Goal: Task Accomplishment & Management: Manage account settings

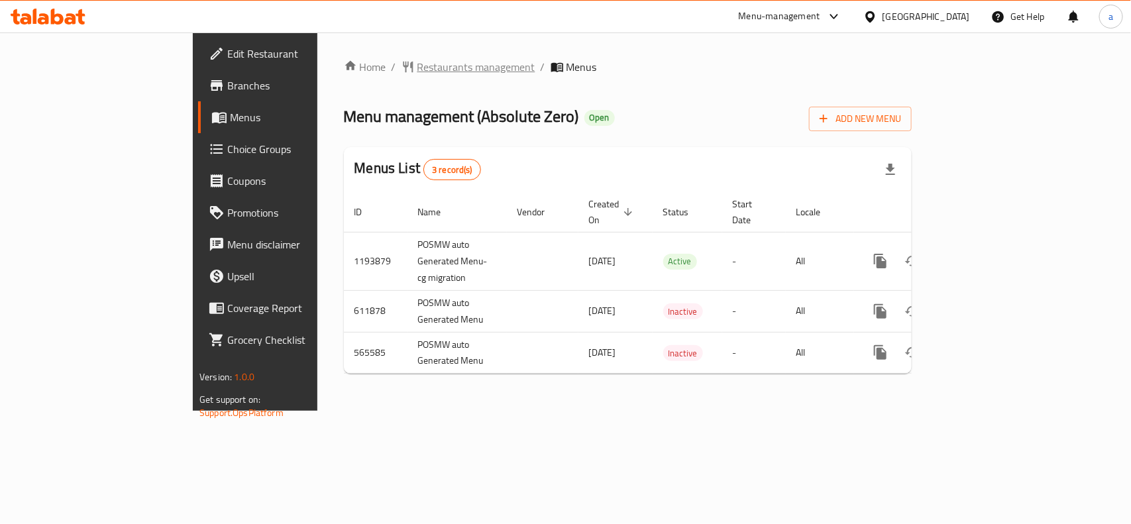
click at [418, 73] on span "Restaurants management" at bounding box center [477, 67] width 118 height 16
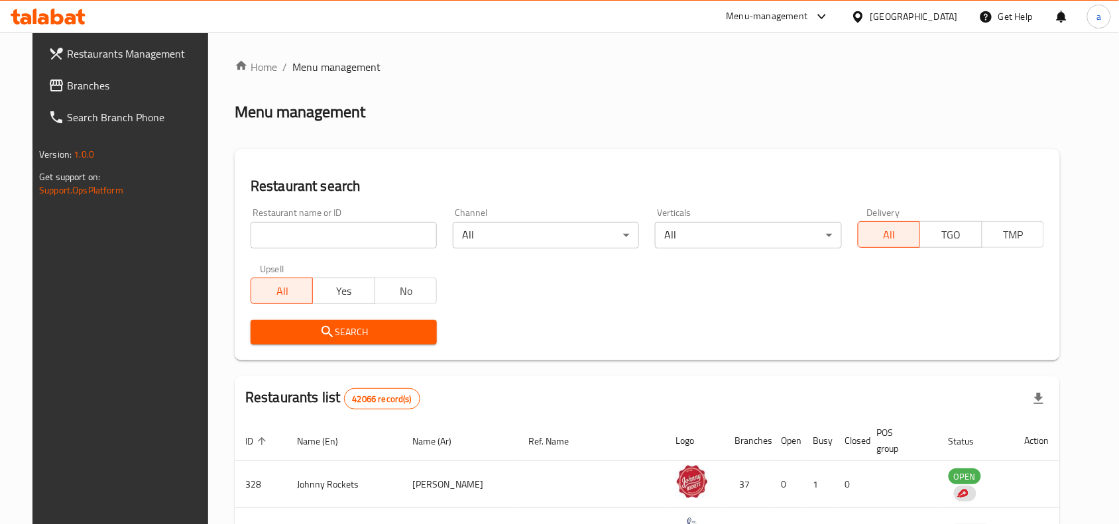
click at [290, 227] on input "search" at bounding box center [344, 235] width 186 height 27
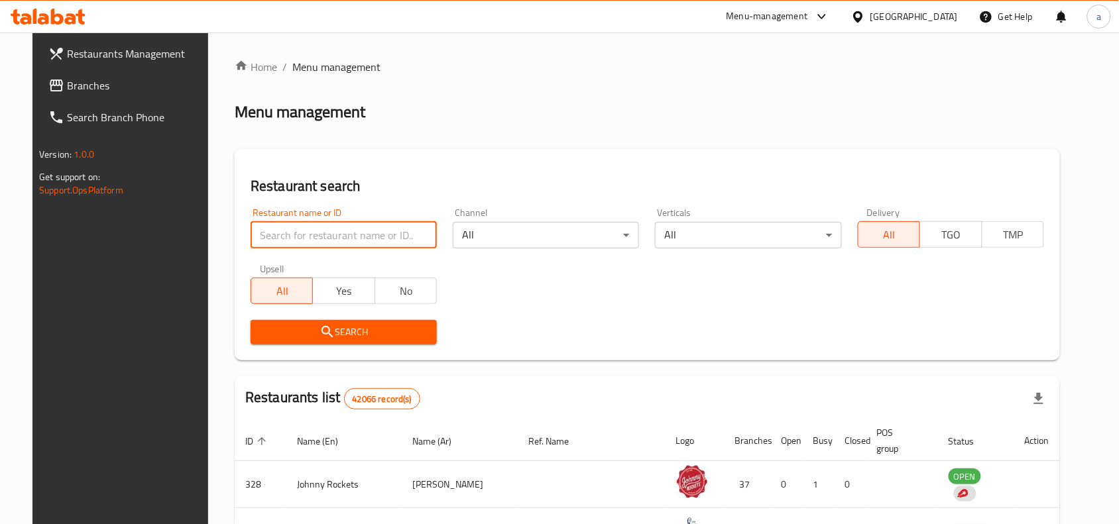
paste input "24693"
type input "24693"
click button "Search" at bounding box center [344, 332] width 186 height 25
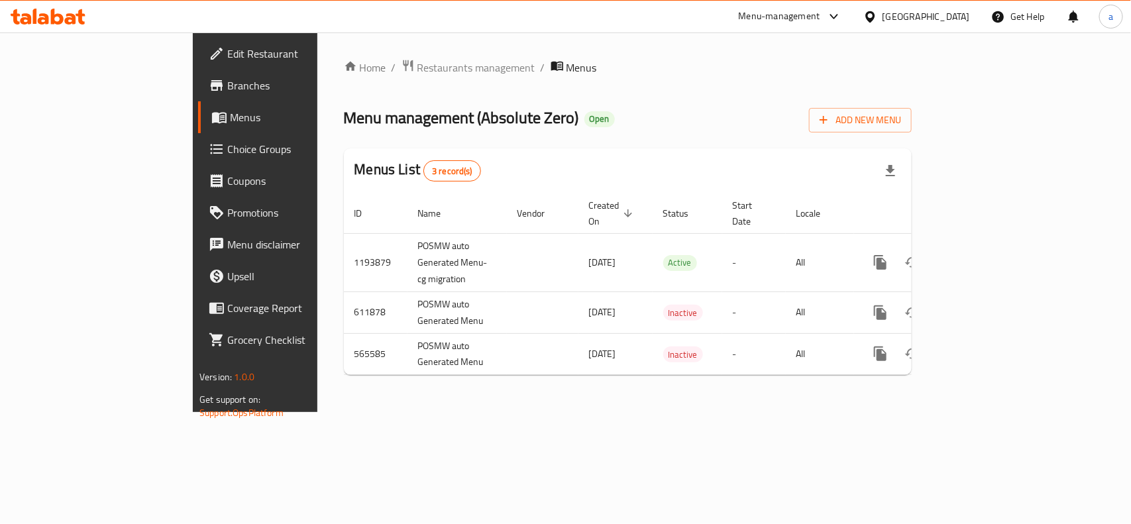
click at [227, 156] on span "Choice Groups" at bounding box center [299, 149] width 144 height 16
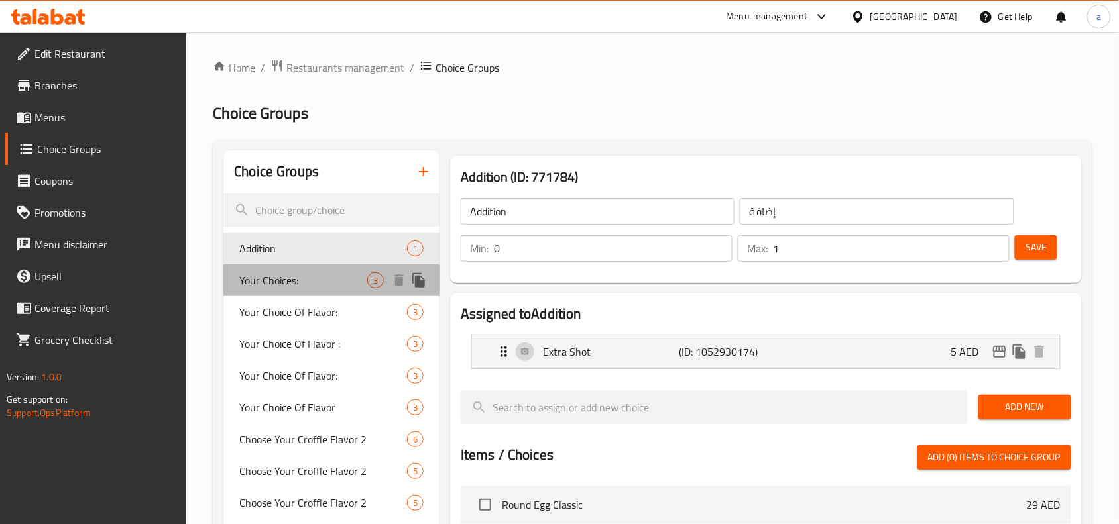
click at [326, 293] on div "Your Choices: 3" at bounding box center [331, 280] width 216 height 32
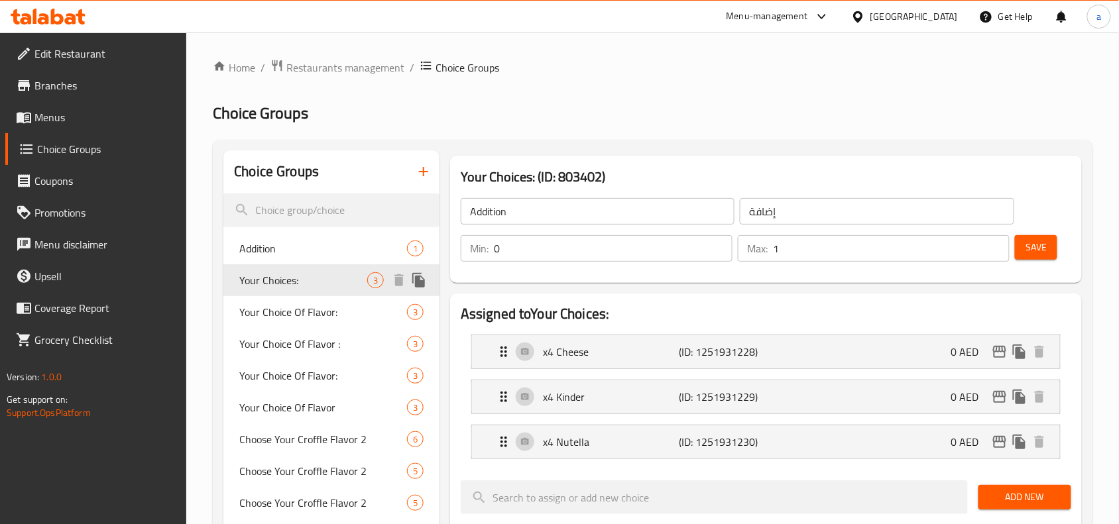
type input "Your Choices:"
type input "اختياراتك:"
type input "1"
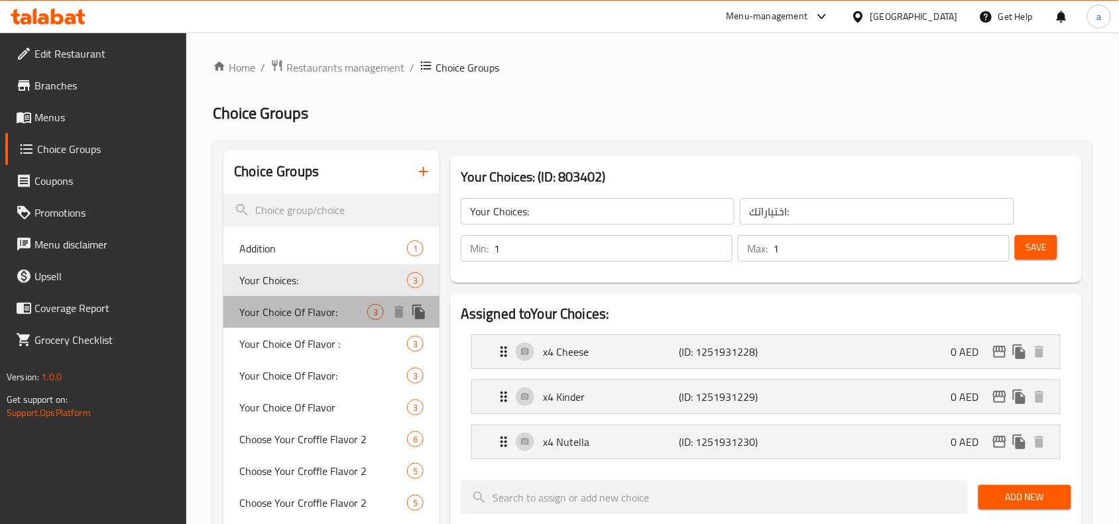
click at [325, 316] on span "Your Choice Of Flavor:" at bounding box center [303, 312] width 128 height 16
type input "Your Choice Of Flavor:"
type input "إختيارك من النكهة:"
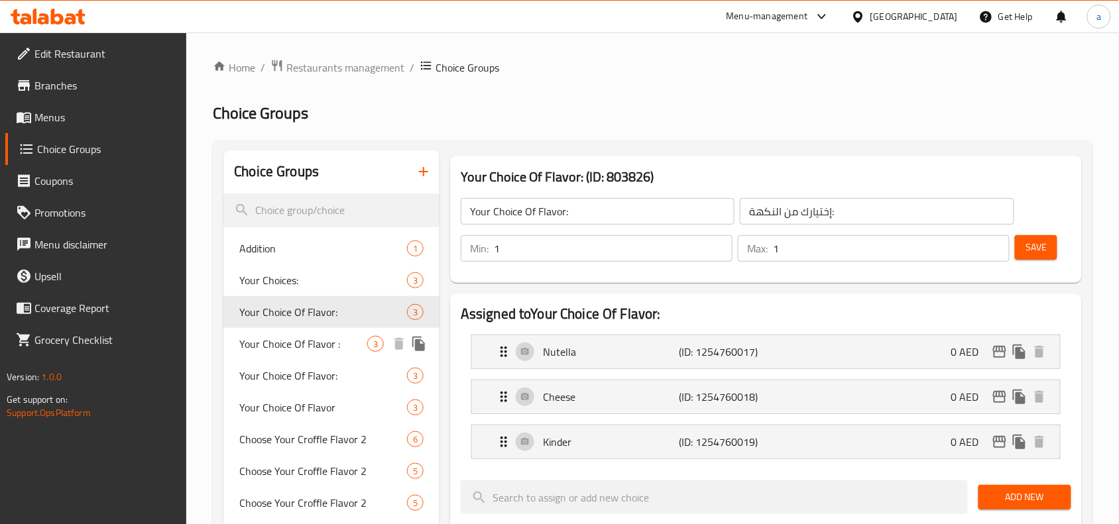
click at [313, 355] on div "Your Choice Of Flavor : 3" at bounding box center [331, 344] width 216 height 32
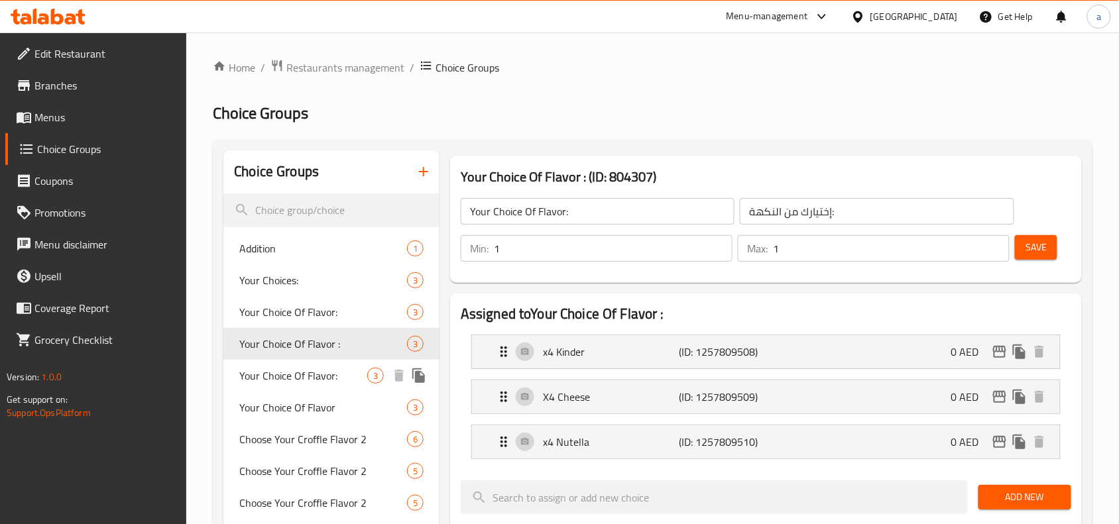
type input "Your Choice Of Flavor :"
type input "اختيارك من النكهة:"
type input "3"
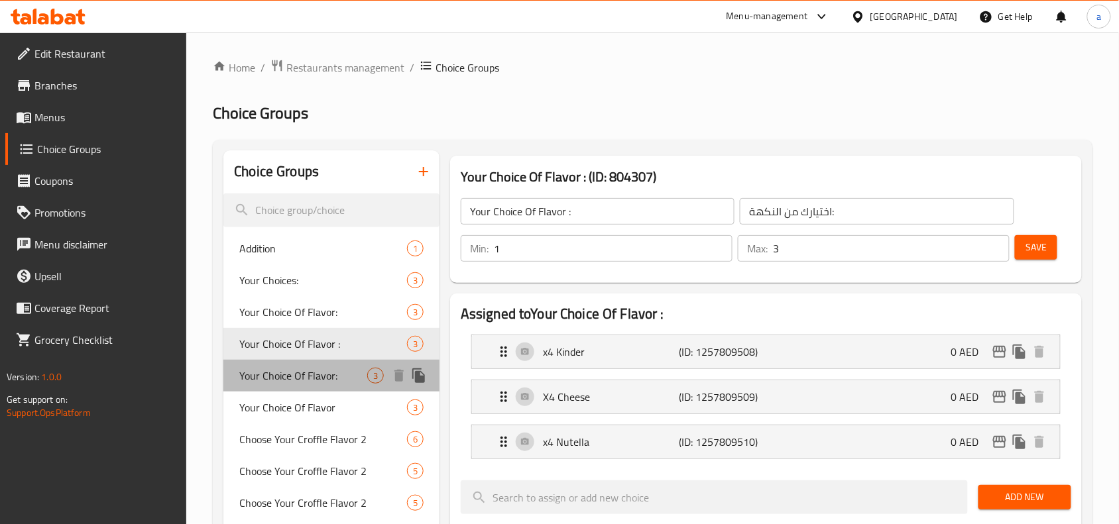
click at [323, 376] on span "Your Choice Of Flavor:" at bounding box center [303, 376] width 128 height 16
type input "Your Choice Of Flavor:"
type input "اختيارك من نكهة:"
type input "1"
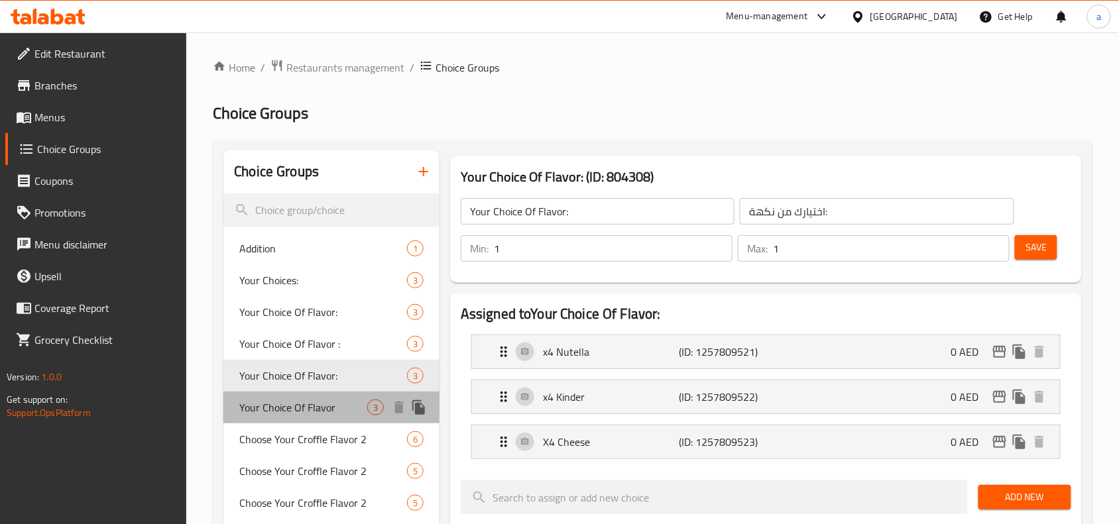
click at [339, 410] on span "Your Choice Of Flavor" at bounding box center [303, 408] width 128 height 16
type input "Your Choice Of Flavor"
type input "اختيارك من النكهة"
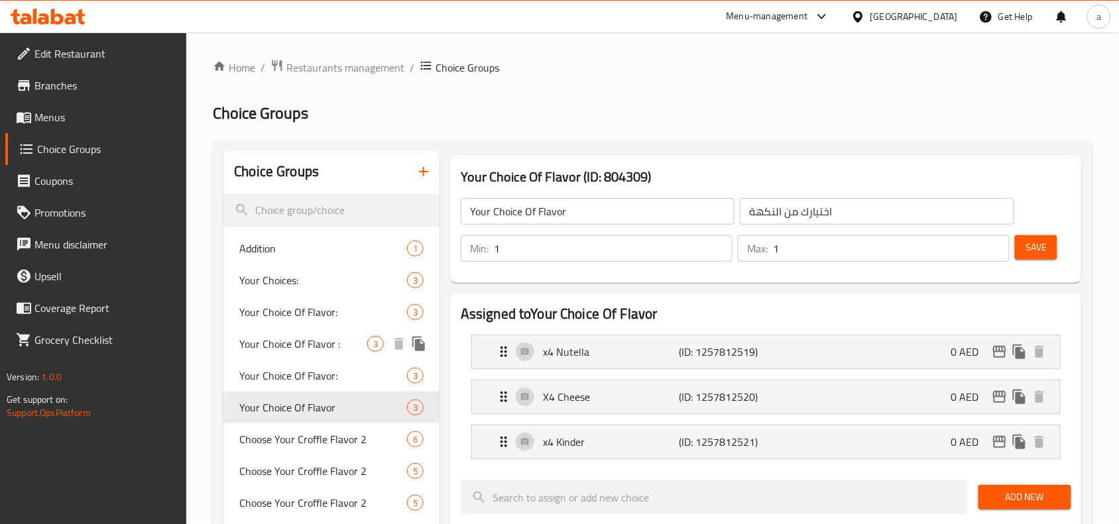
click at [337, 332] on div "Your Choice Of Flavor : 3" at bounding box center [331, 344] width 216 height 32
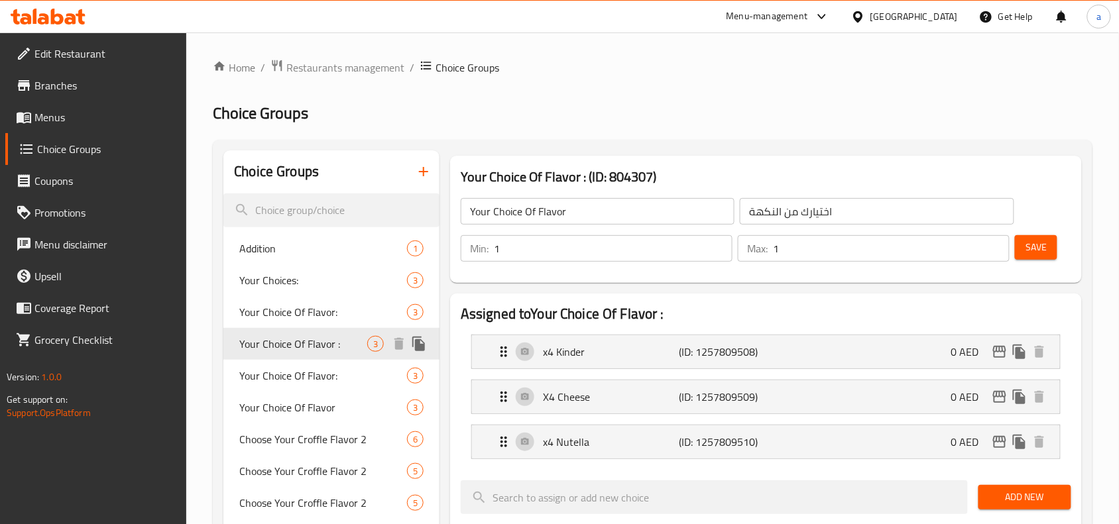
type input "Your Choice Of Flavor :"
type input "اختيارك من النكهة:"
type input "3"
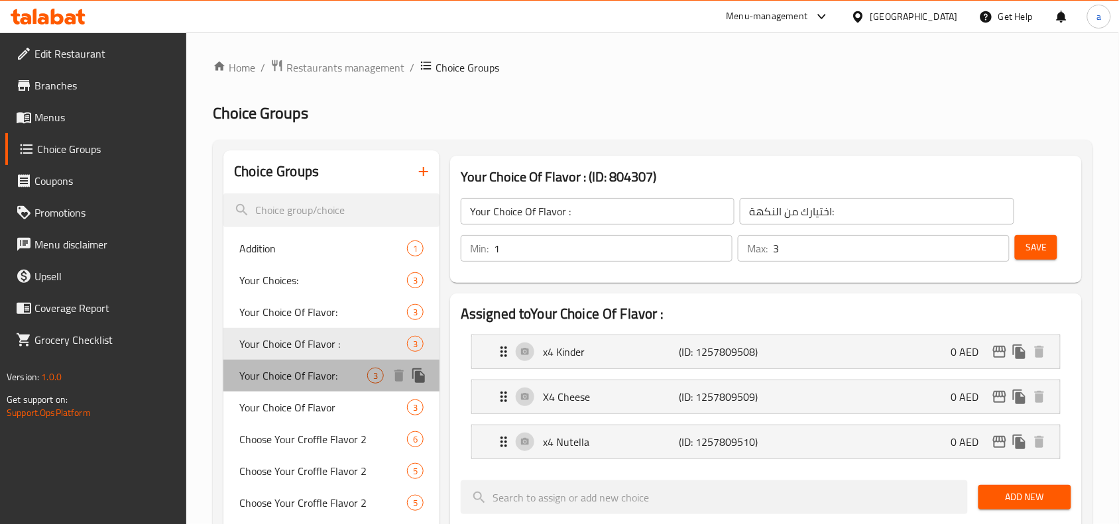
click at [335, 369] on span "Your Choice Of Flavor:" at bounding box center [303, 376] width 128 height 16
type input "Your Choice Of Flavor:"
type input "اختيارك من نكهة:"
type input "1"
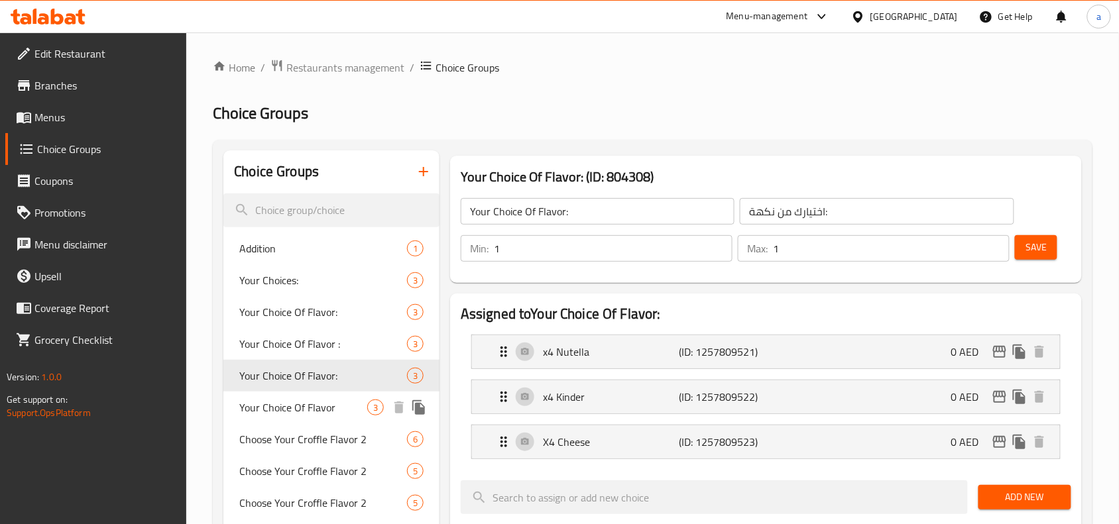
click at [331, 400] on span "Your Choice Of Flavor" at bounding box center [303, 408] width 128 height 16
type input "Your Choice Of Flavor"
type input "اختيارك من النكهة"
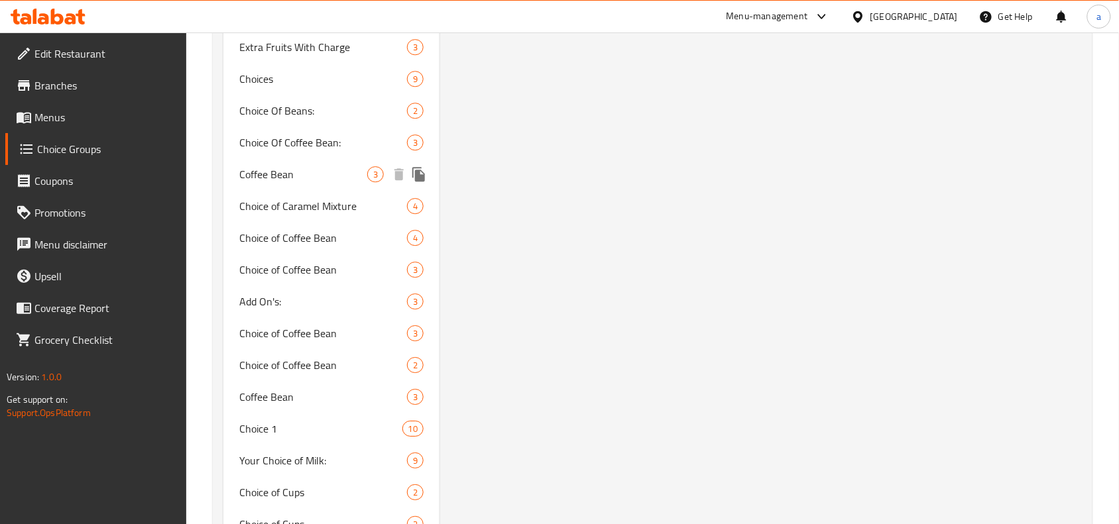
scroll to position [1160, 0]
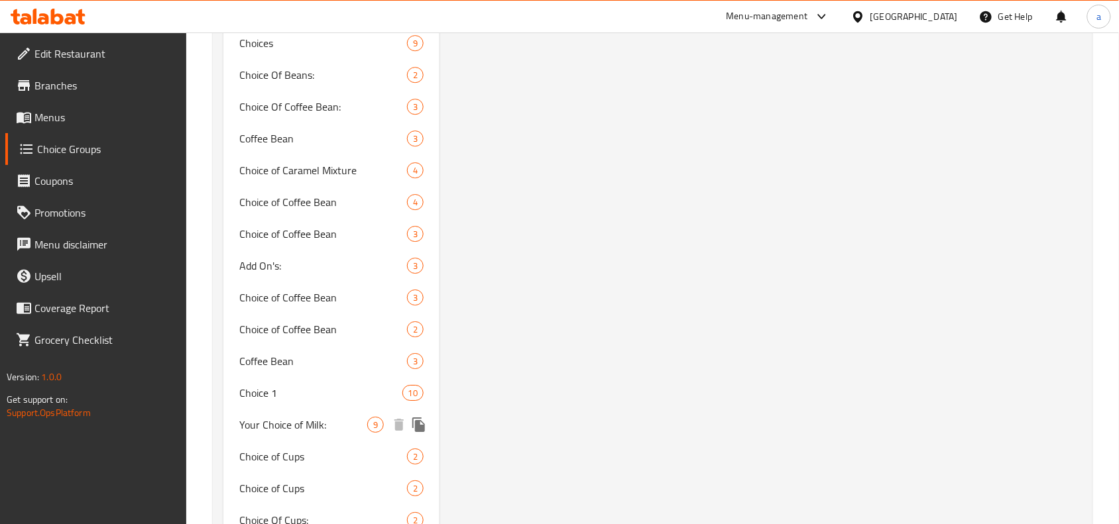
click at [309, 422] on span "Your Choice of Milk:" at bounding box center [303, 425] width 128 height 16
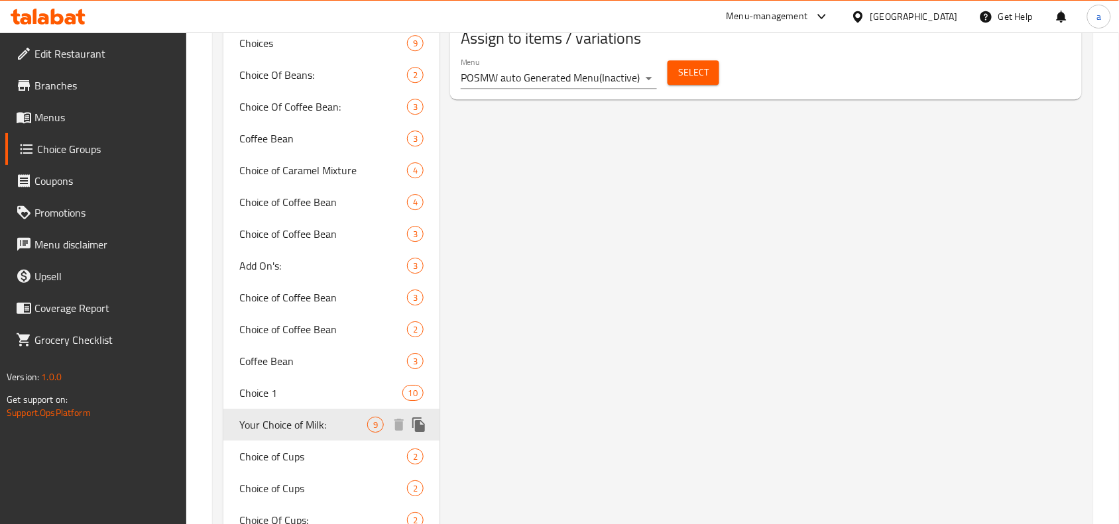
type input "Your Choice of Milk:"
type input "اختيارك من الحليب:"
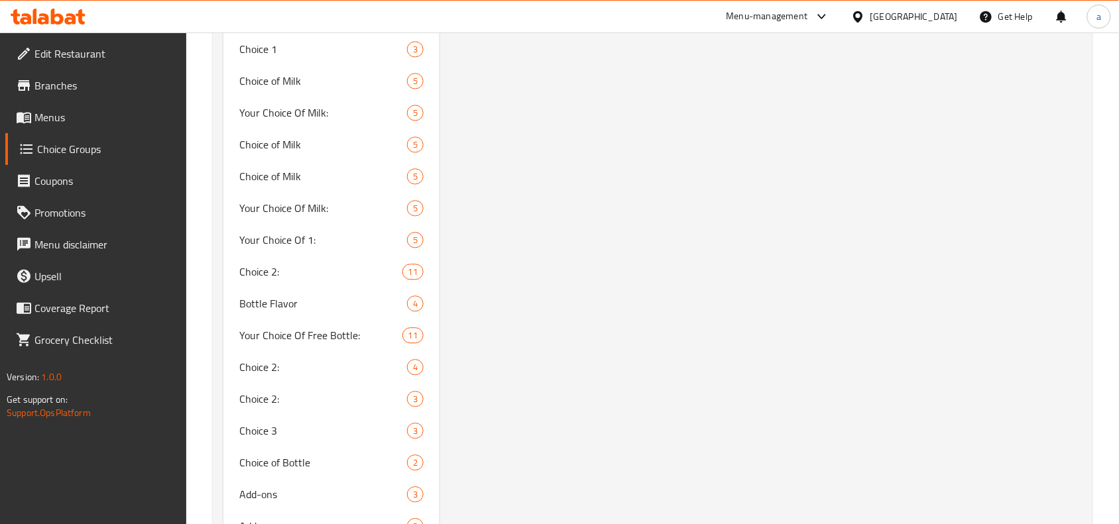
scroll to position [2315, 0]
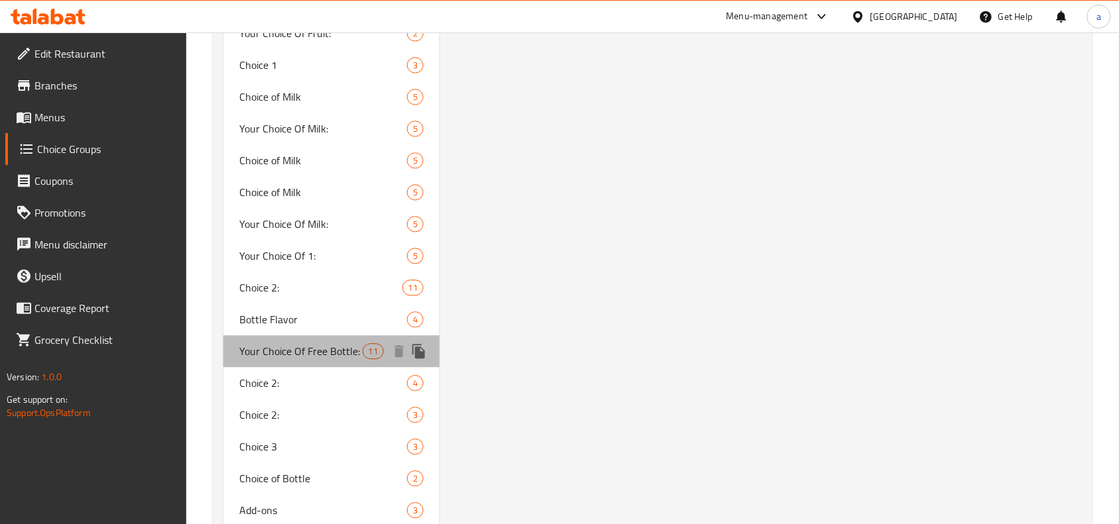
click at [296, 346] on span "Your Choice Of Free Bottle:" at bounding box center [300, 351] width 123 height 16
type input "Your Choice Of Free Bottle:"
type input "اختيارك من الزجاجة المجانى:"
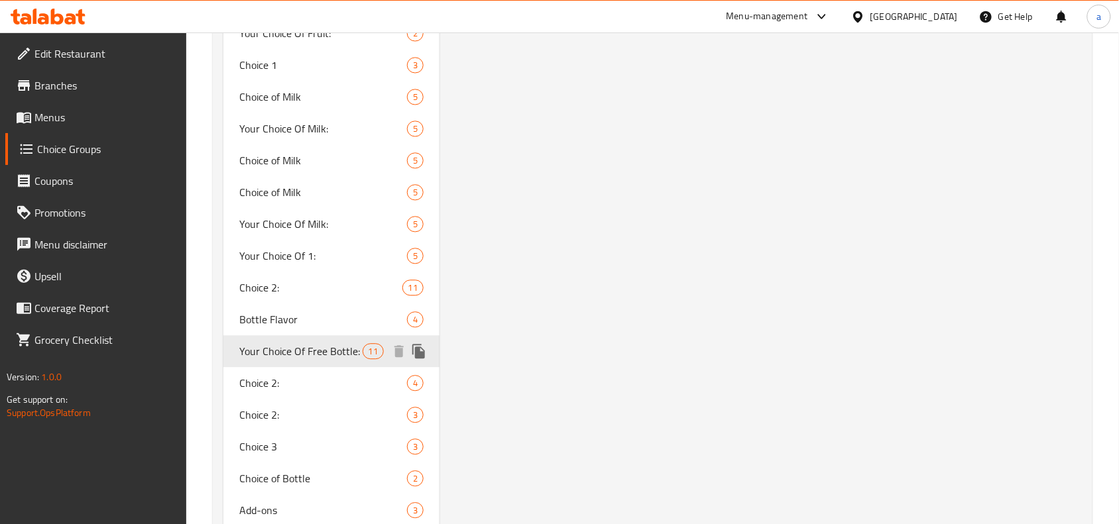
click at [322, 345] on span "Your Choice Of Free Bottle:" at bounding box center [300, 351] width 123 height 16
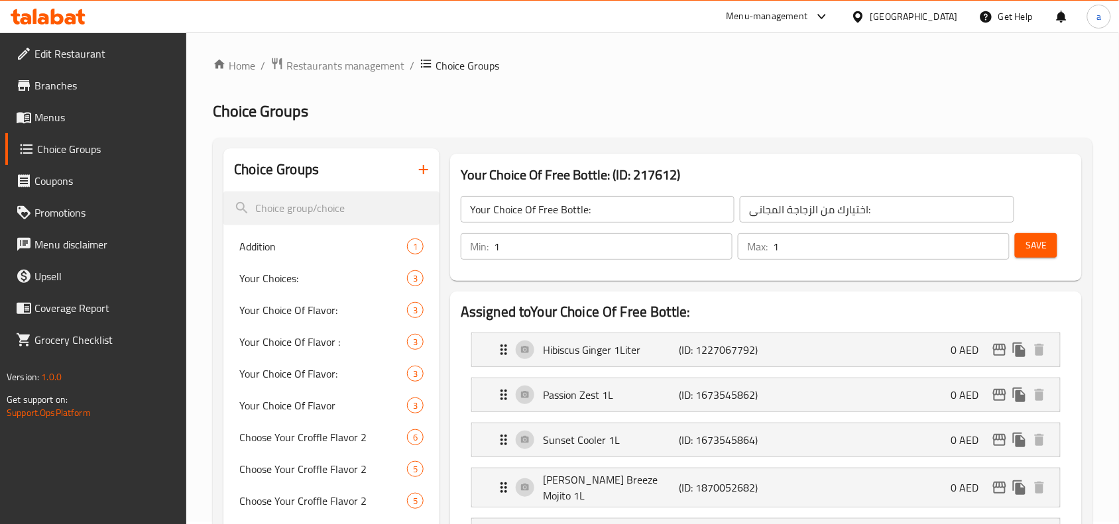
scroll to position [0, 0]
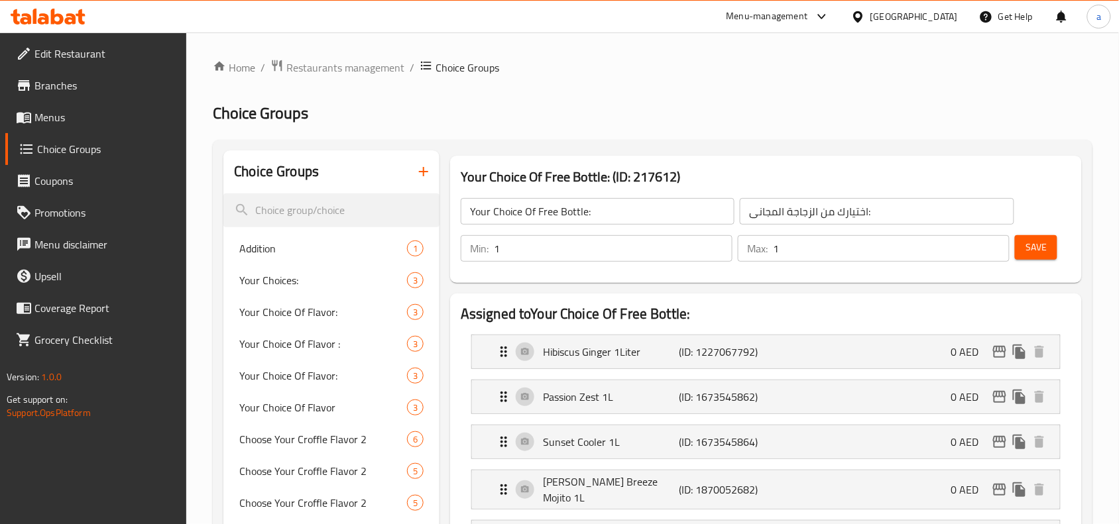
click at [382, 67] on span "Restaurants management" at bounding box center [345, 68] width 118 height 16
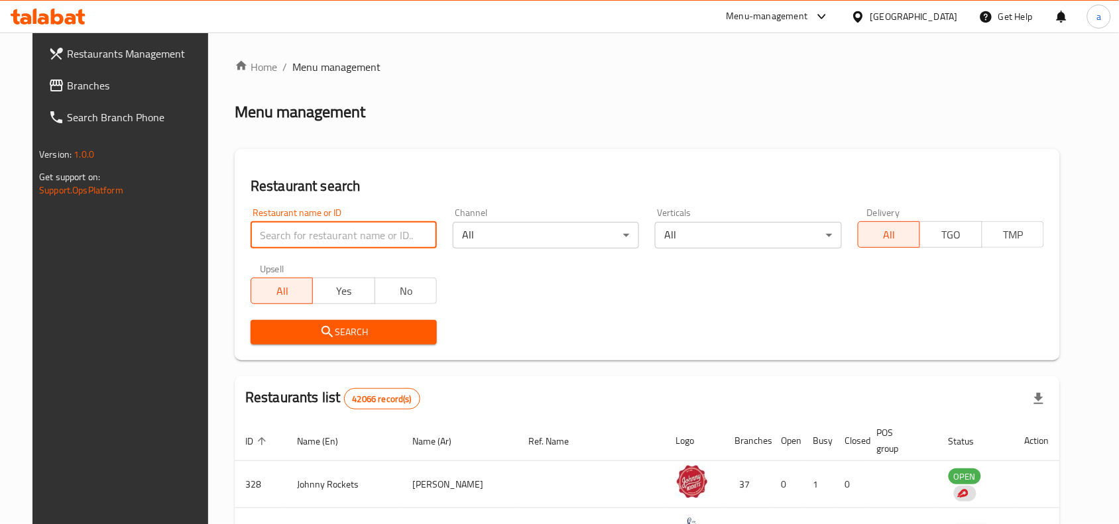
click at [353, 236] on input "search" at bounding box center [344, 235] width 186 height 27
paste input "Your choice"
type input "Your choice"
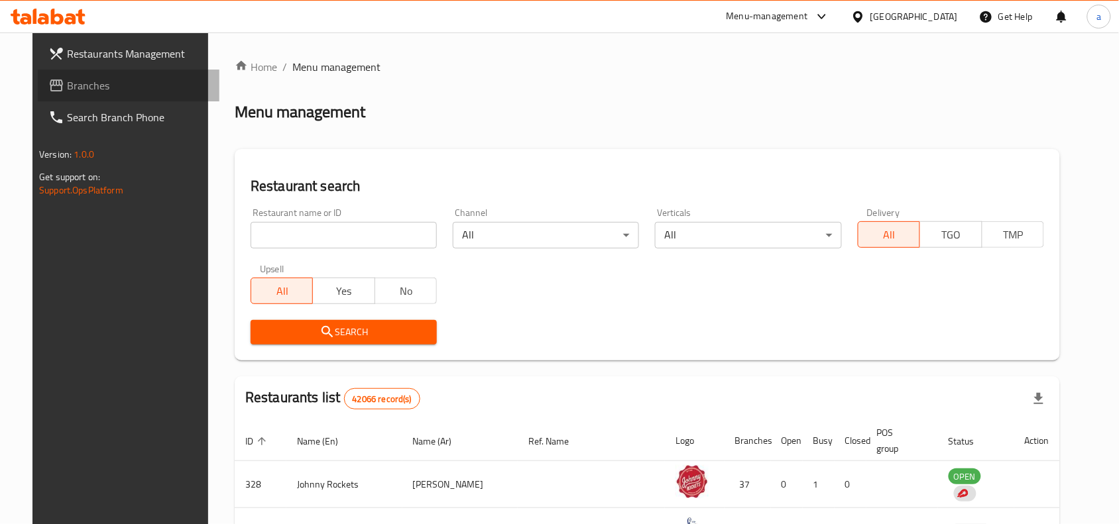
click at [81, 88] on span "Branches" at bounding box center [138, 86] width 142 height 16
